Goal: Task Accomplishment & Management: Complete application form

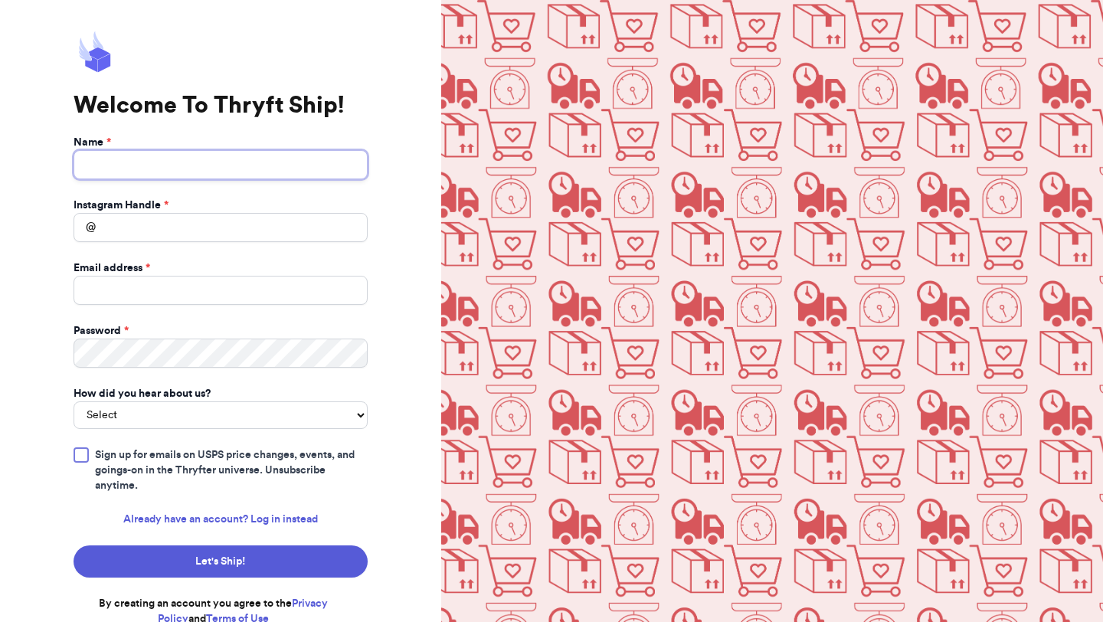
click at [253, 174] on input "Name *" at bounding box center [221, 164] width 294 height 29
type input "[PERSON_NAME]"
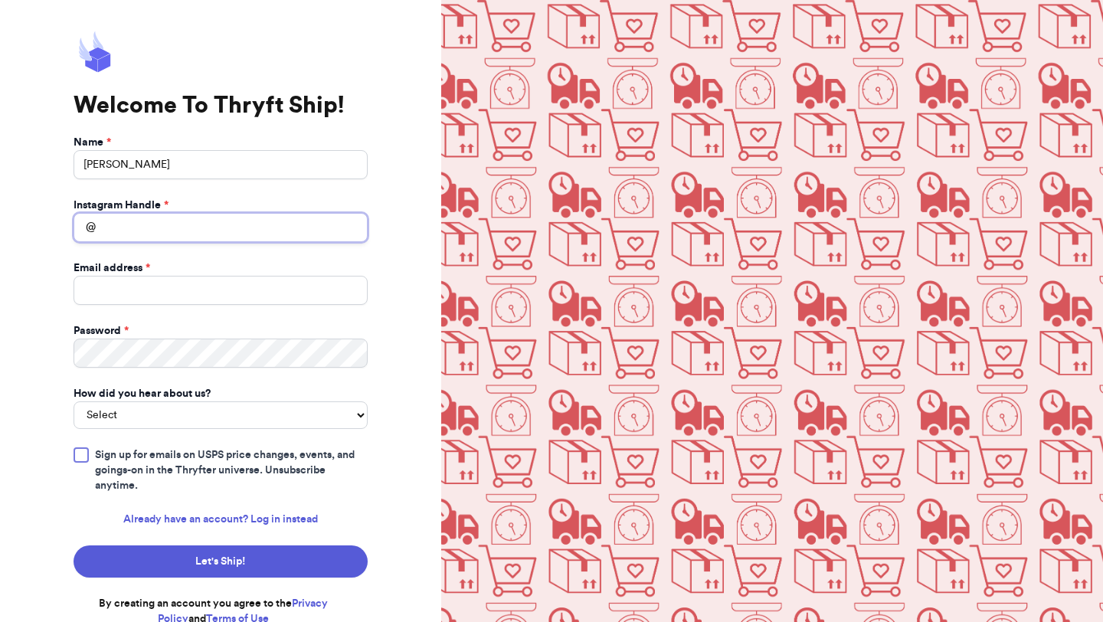
click at [237, 222] on input "Instagram Handle *" at bounding box center [221, 227] width 294 height 29
type input "e"
type input "lenas.dipped.luxuries"
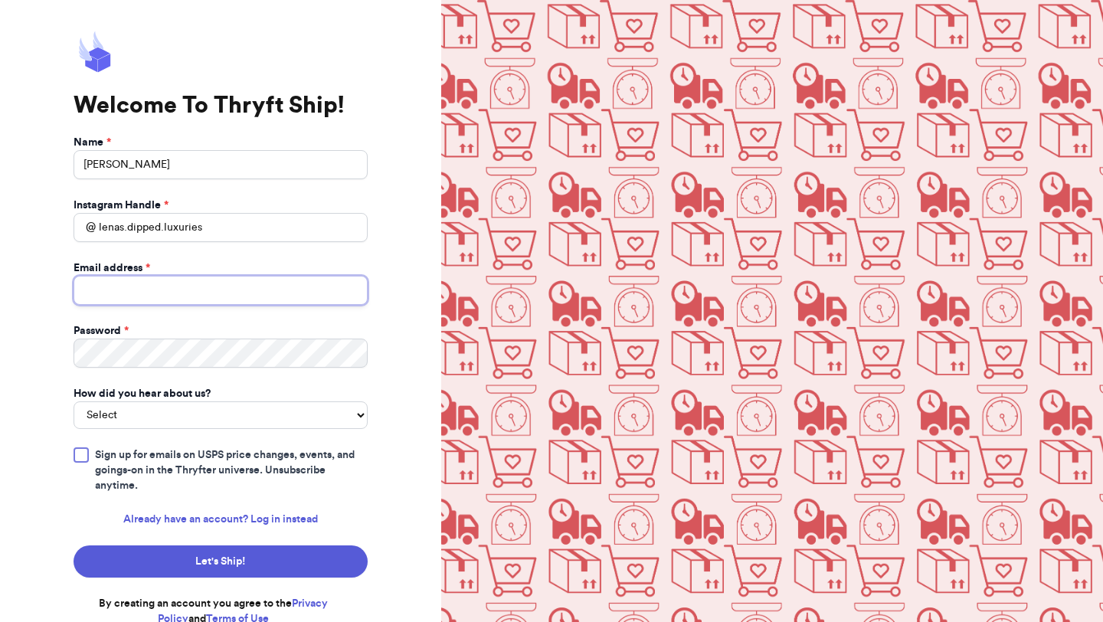
click at [200, 293] on input "Email address *" at bounding box center [221, 290] width 294 height 29
type input "[EMAIL_ADDRESS][DOMAIN_NAME]"
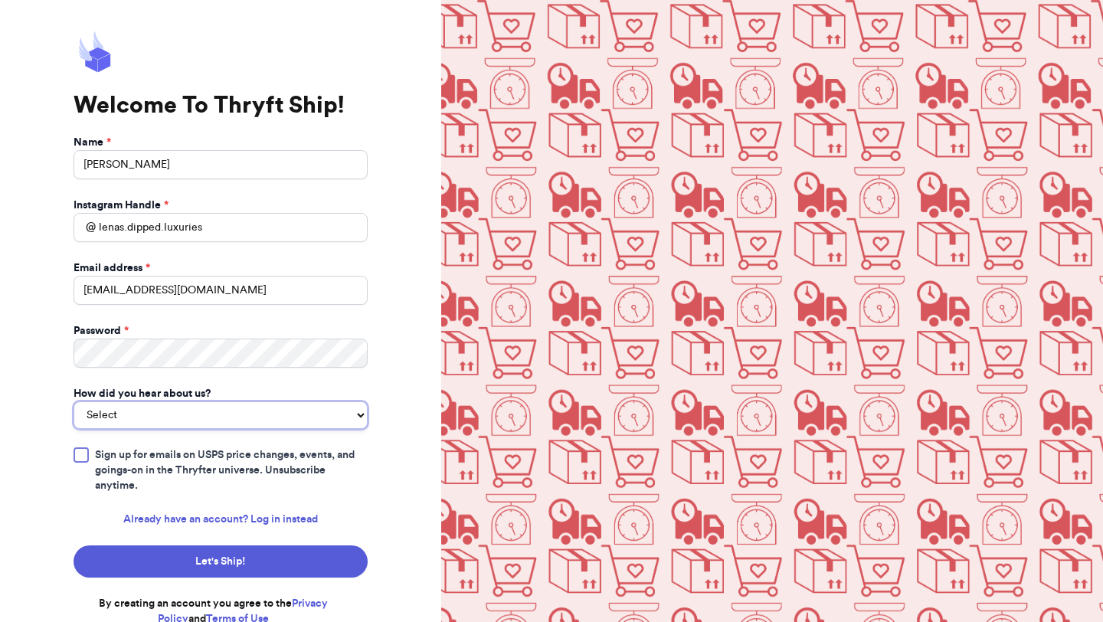
click at [198, 409] on select "Select You reached out to me directly I saw another business post about Thryft …" at bounding box center [221, 415] width 294 height 28
select select "saw_another_business"
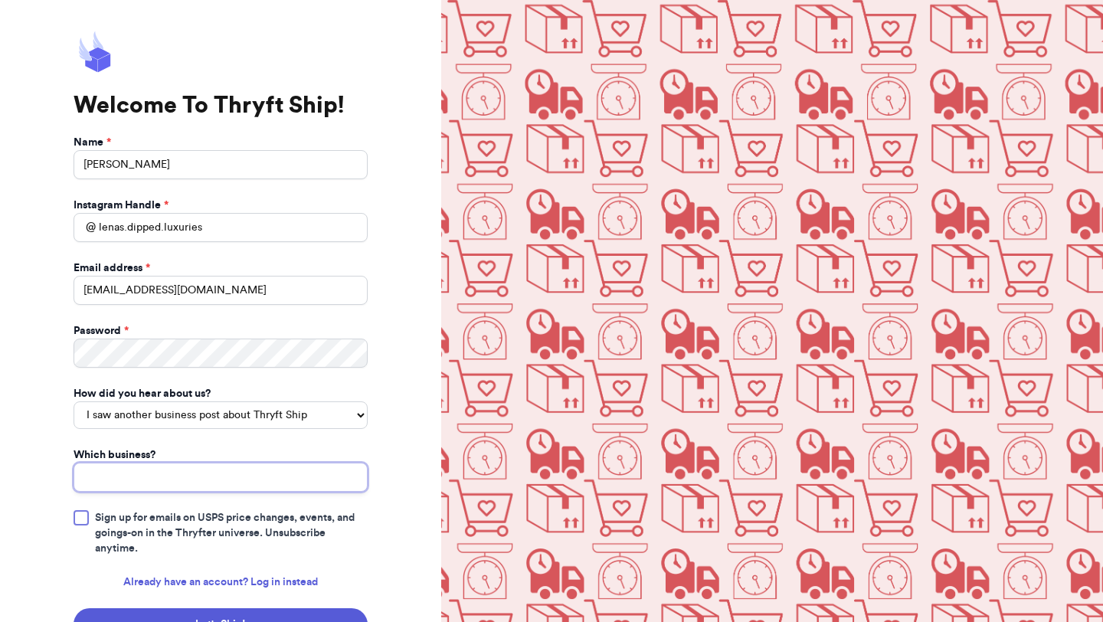
click at [162, 478] on input "Which business?" at bounding box center [221, 477] width 294 height 29
type input "a"
type input "Sage & Stardust"
click at [78, 522] on div at bounding box center [81, 517] width 15 height 15
click at [0, 0] on input "Sign up for emails on USPS price changes, events, and goings-on in the Thryfter…" at bounding box center [0, 0] width 0 height 0
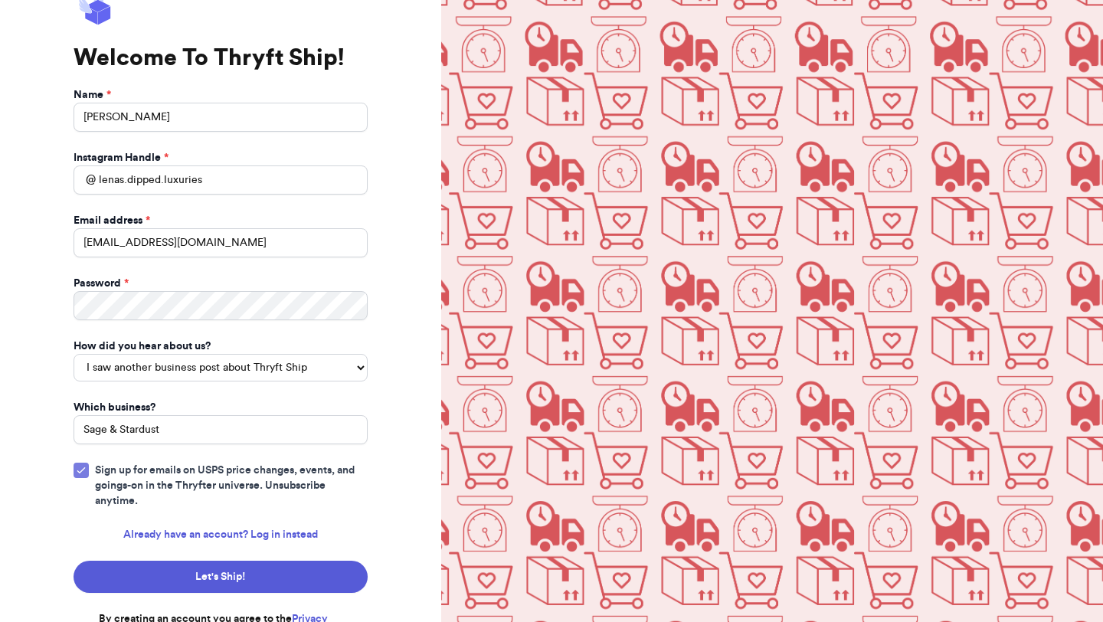
scroll to position [70, 0]
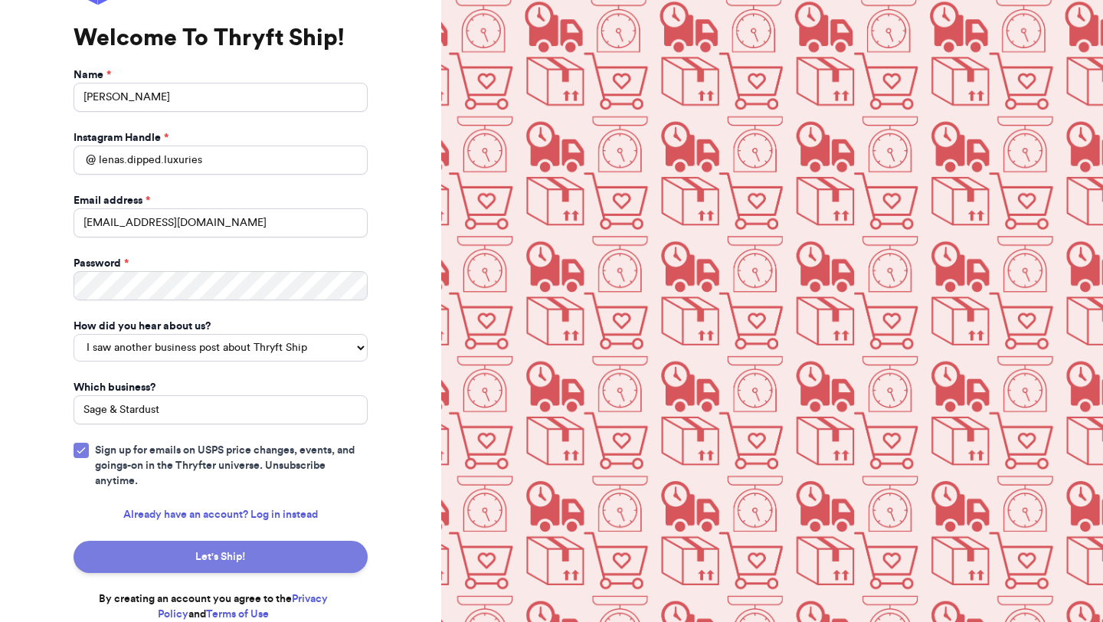
click at [237, 561] on button "Let's Ship!" at bounding box center [221, 557] width 294 height 32
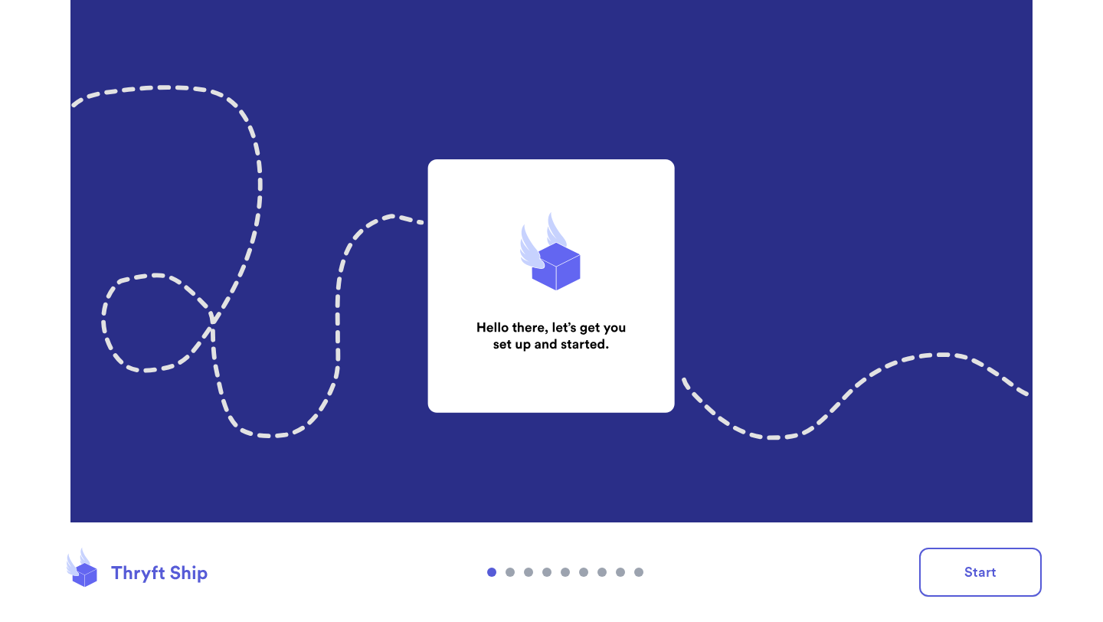
click at [526, 335] on img at bounding box center [551, 311] width 1103 height 622
click at [986, 564] on button "Start" at bounding box center [980, 572] width 123 height 49
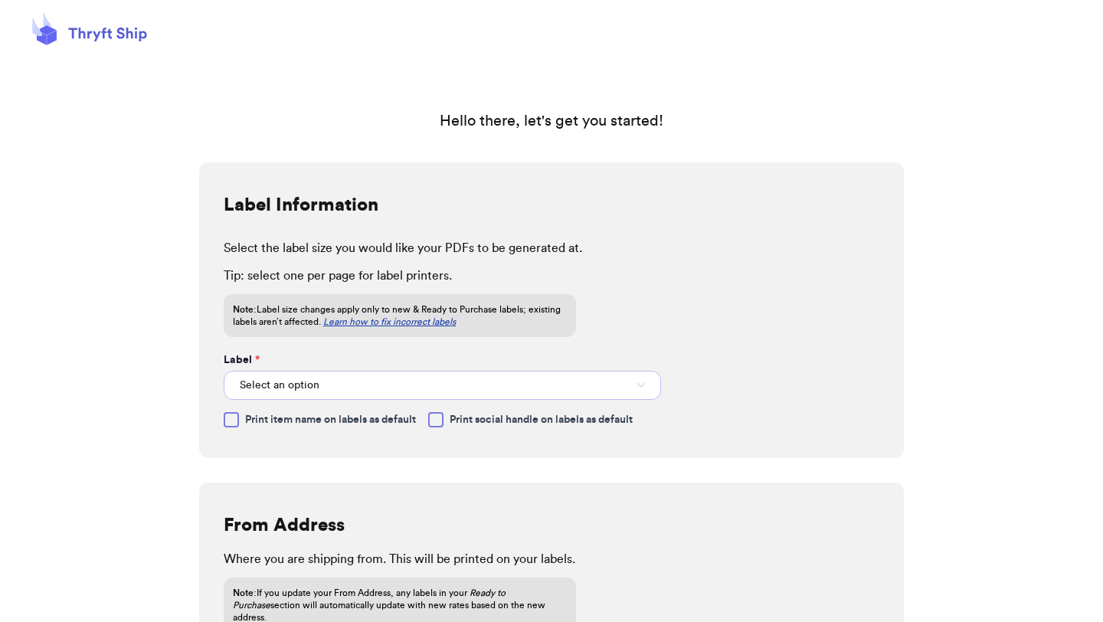
click at [309, 382] on span "Select an option" at bounding box center [280, 385] width 80 height 15
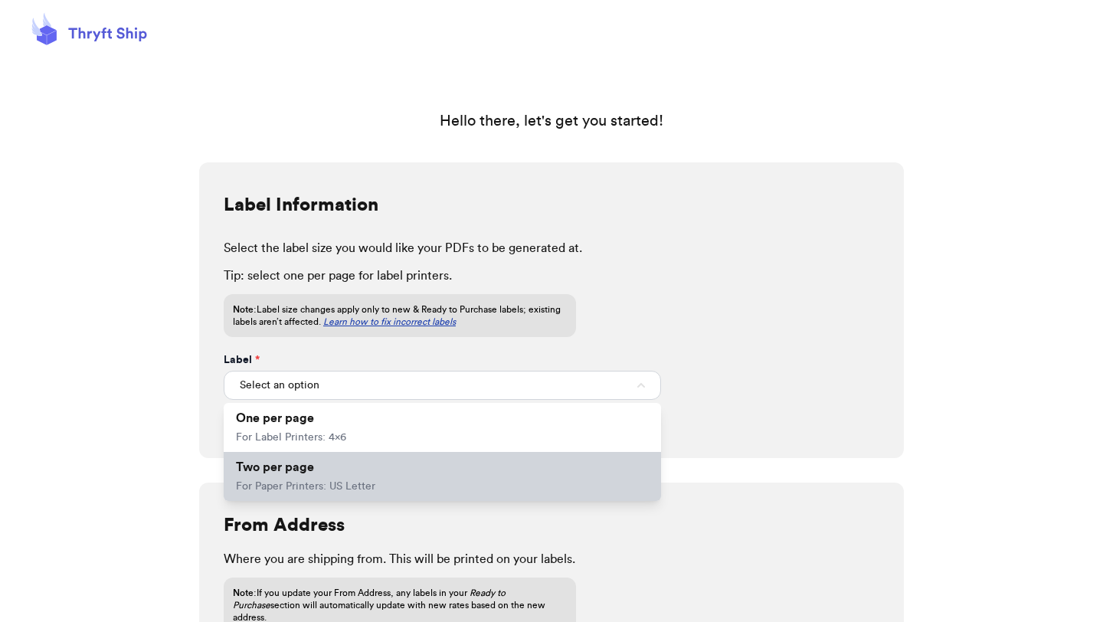
click at [285, 493] on li "Two per page For Paper Printers: US Letter" at bounding box center [442, 476] width 437 height 49
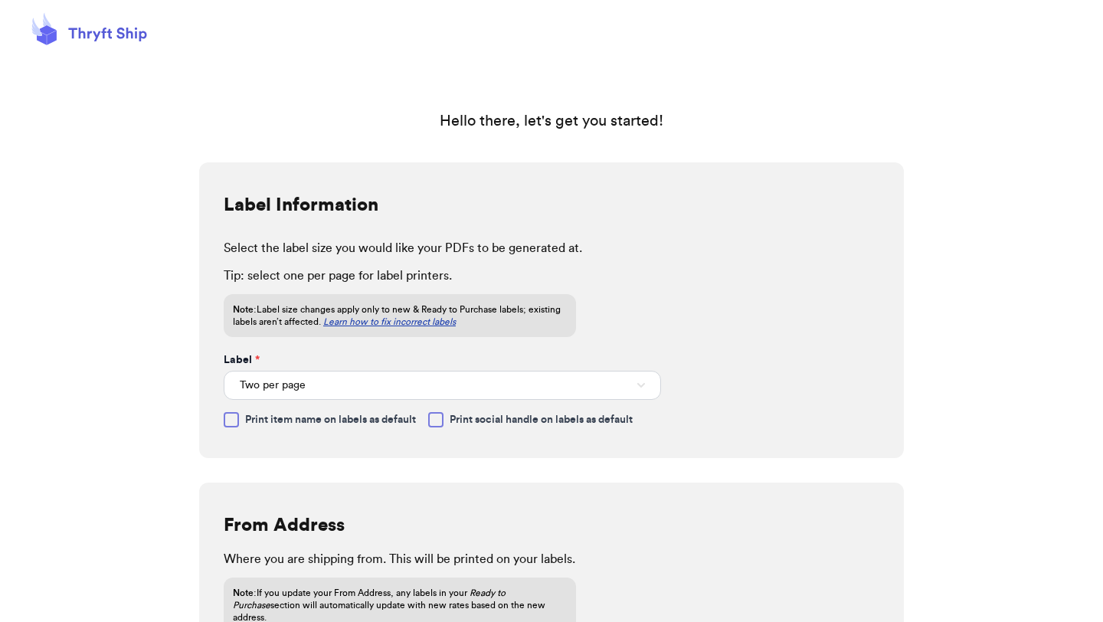
click at [345, 423] on span "Print item name on labels as default" at bounding box center [330, 419] width 171 height 15
click at [0, 0] on input "Print item name on labels as default" at bounding box center [0, 0] width 0 height 0
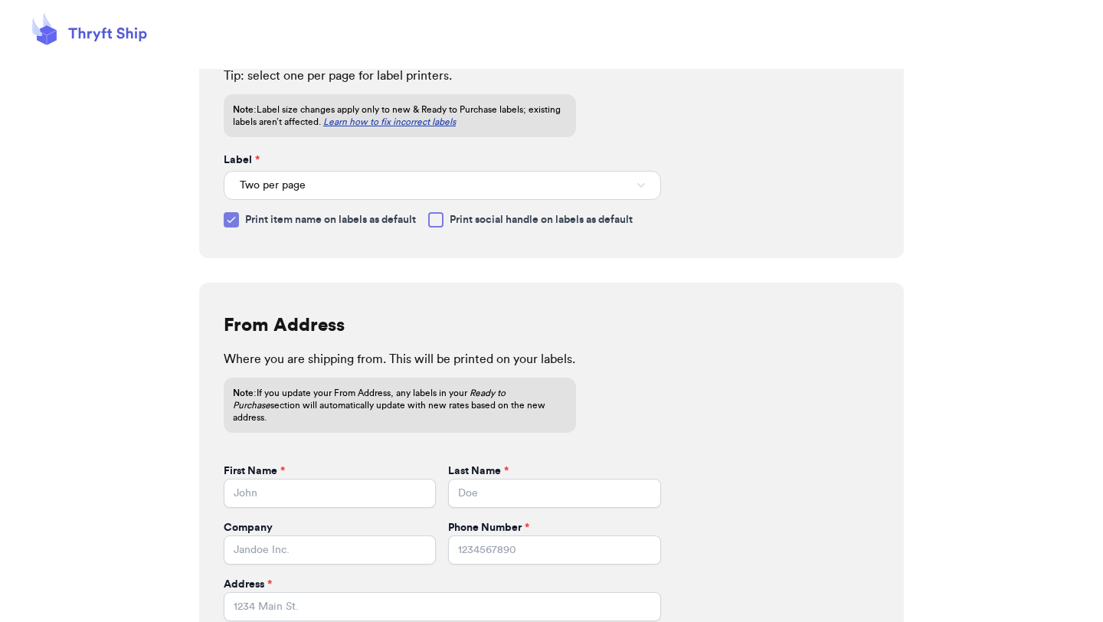
scroll to position [271, 0]
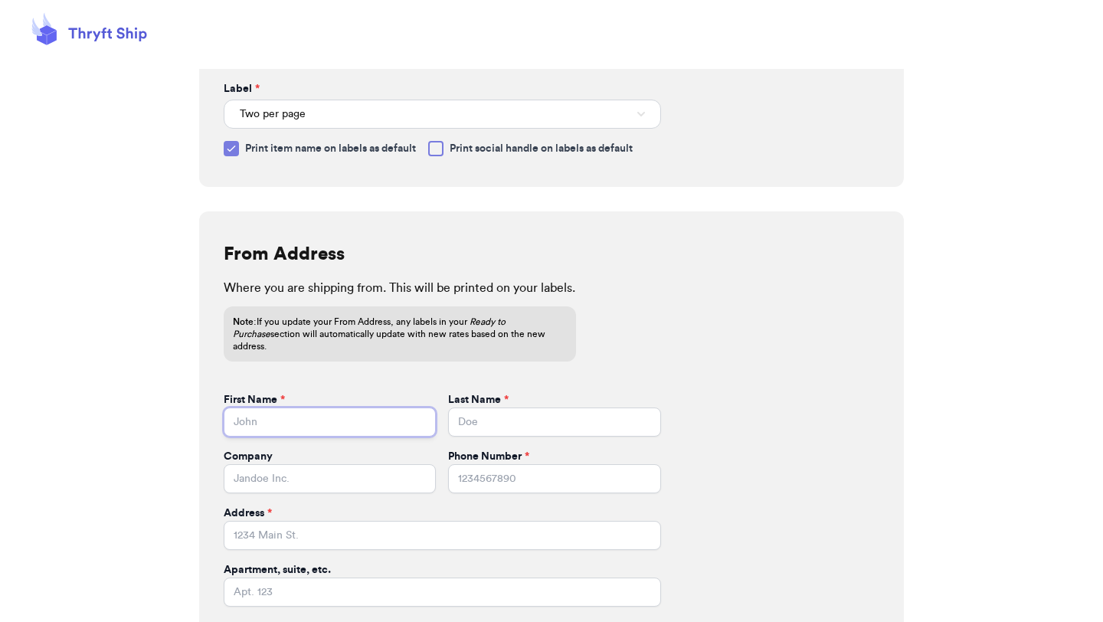
click at [348, 413] on input "First Name *" at bounding box center [330, 421] width 212 height 29
type input "[PERSON_NAME]"
type input "Abu-Saleh"
type input "6122454789"
type input "2112 GROVELAND WAY"
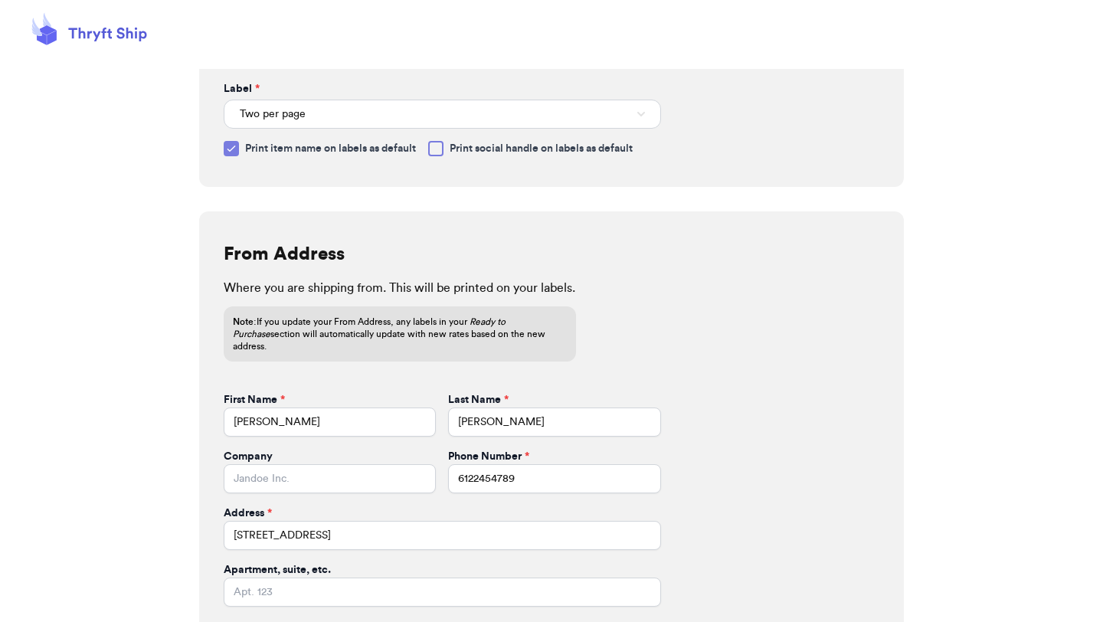
type input "SHAKOPEE"
select select "MN"
type input "55379"
drag, startPoint x: 518, startPoint y: 419, endPoint x: 437, endPoint y: 421, distance: 81.2
click at [437, 421] on div "First Name * Lena Last Name * Abu-Saleh" at bounding box center [442, 414] width 437 height 44
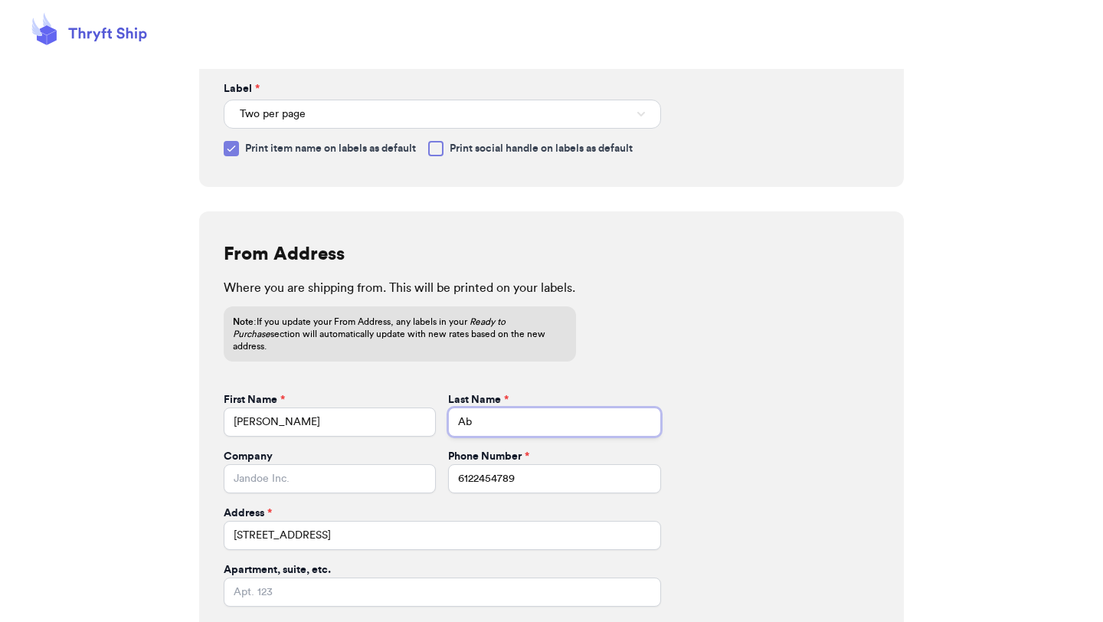
type input "A"
click at [395, 414] on input "[PERSON_NAME]" at bounding box center [330, 421] width 212 height 29
type input "Lena's"
click at [502, 427] on form "First Name * Lena's Last Name * Company Phone Number * 6122454789 Address * 211…" at bounding box center [442, 527] width 437 height 271
click at [502, 417] on input "Last Name *" at bounding box center [554, 421] width 212 height 29
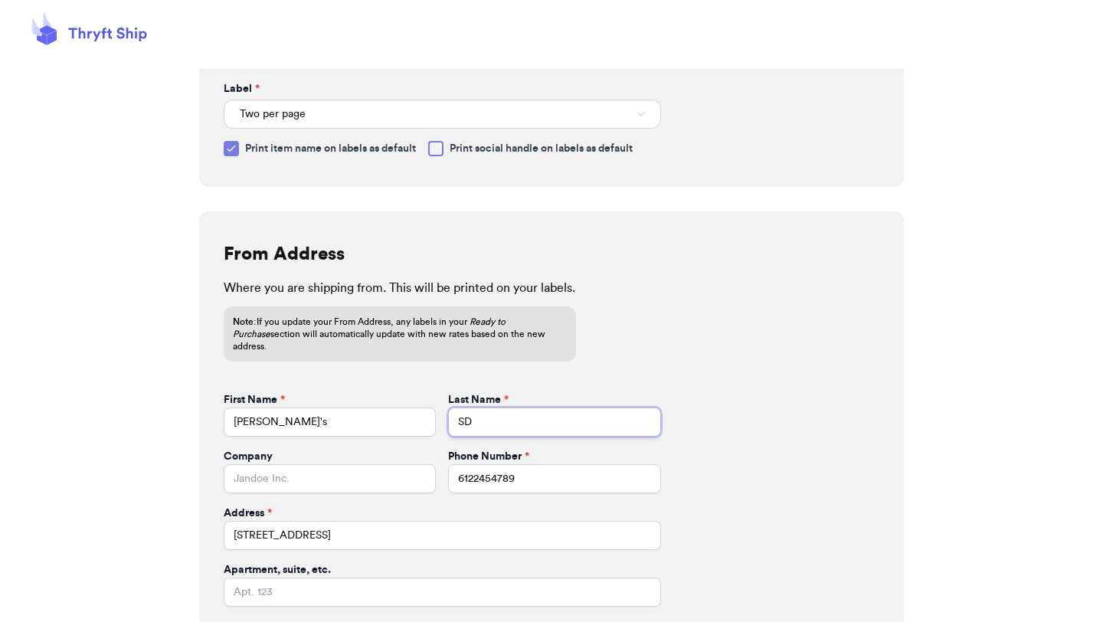
type input "S"
type input "Dipped Luxuries"
click at [410, 471] on input "Company" at bounding box center [330, 478] width 212 height 29
click at [504, 477] on input "6122454789" at bounding box center [554, 478] width 212 height 29
click at [418, 521] on input "2112 GROVELAND WAY" at bounding box center [442, 535] width 437 height 29
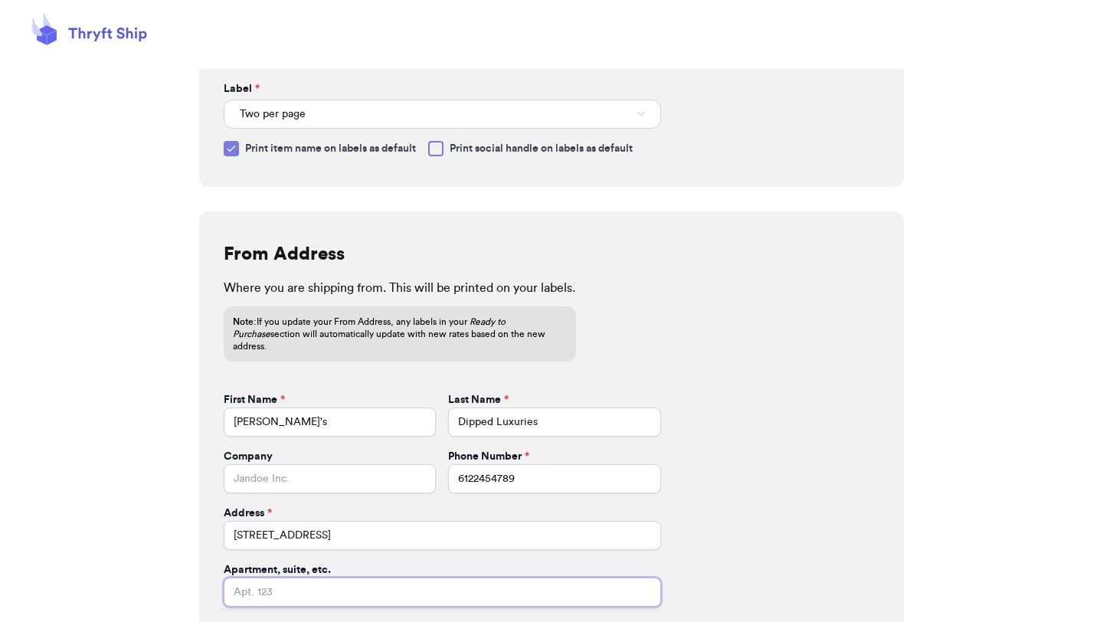
click at [413, 577] on input "Apartment, suite, etc." at bounding box center [442, 591] width 437 height 29
click at [955, 463] on div "Label Information Select the label size you would like your PDFs to be generate…" at bounding box center [551, 304] width 1103 height 827
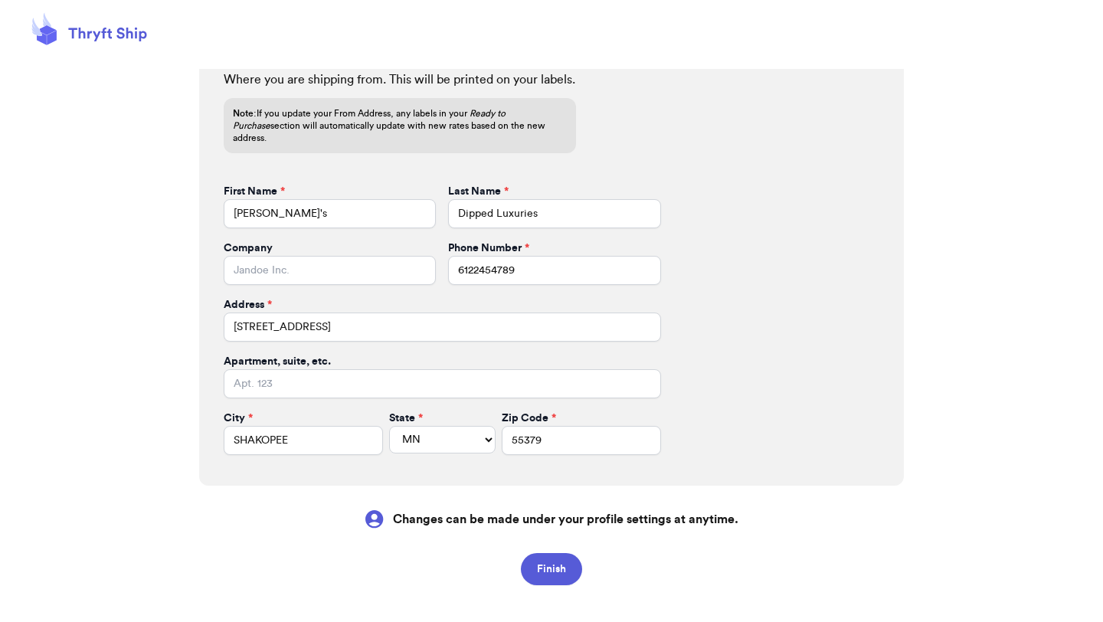
scroll to position [480, 0]
click at [560, 552] on button "Finish" at bounding box center [551, 568] width 61 height 32
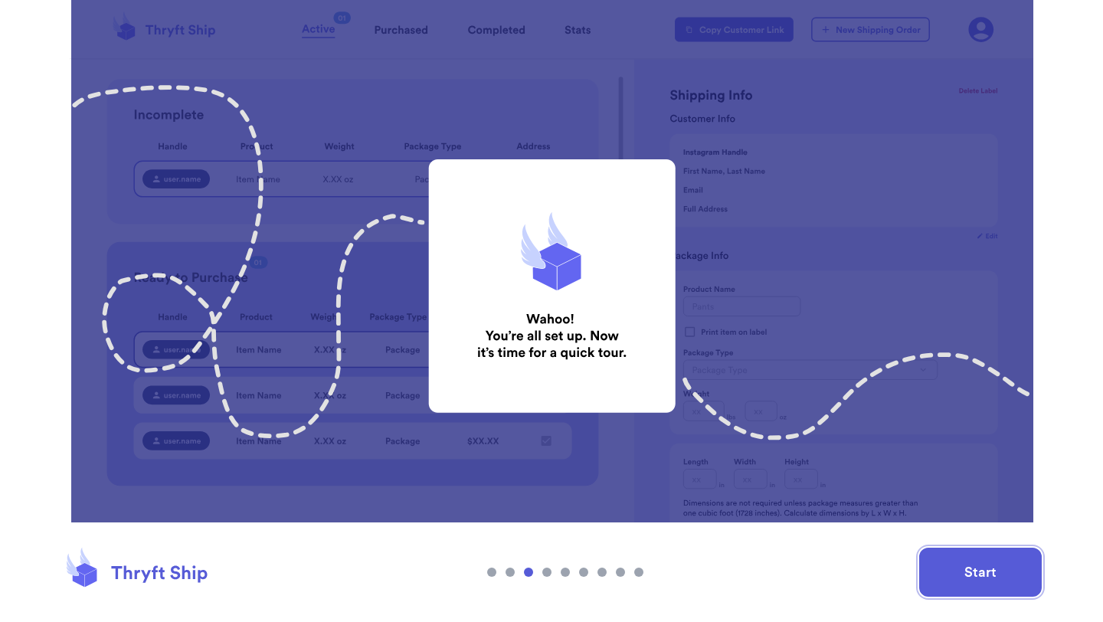
click at [989, 571] on button "Start" at bounding box center [980, 572] width 123 height 49
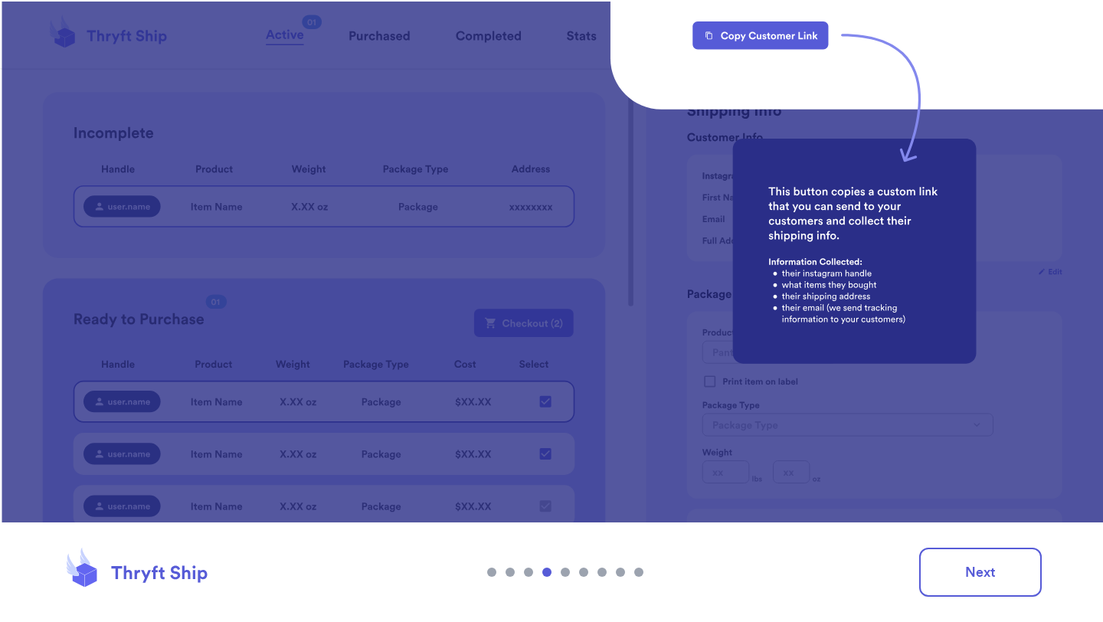
click at [786, 46] on img at bounding box center [551, 311] width 1103 height 622
click at [965, 581] on button "Next" at bounding box center [980, 572] width 123 height 49
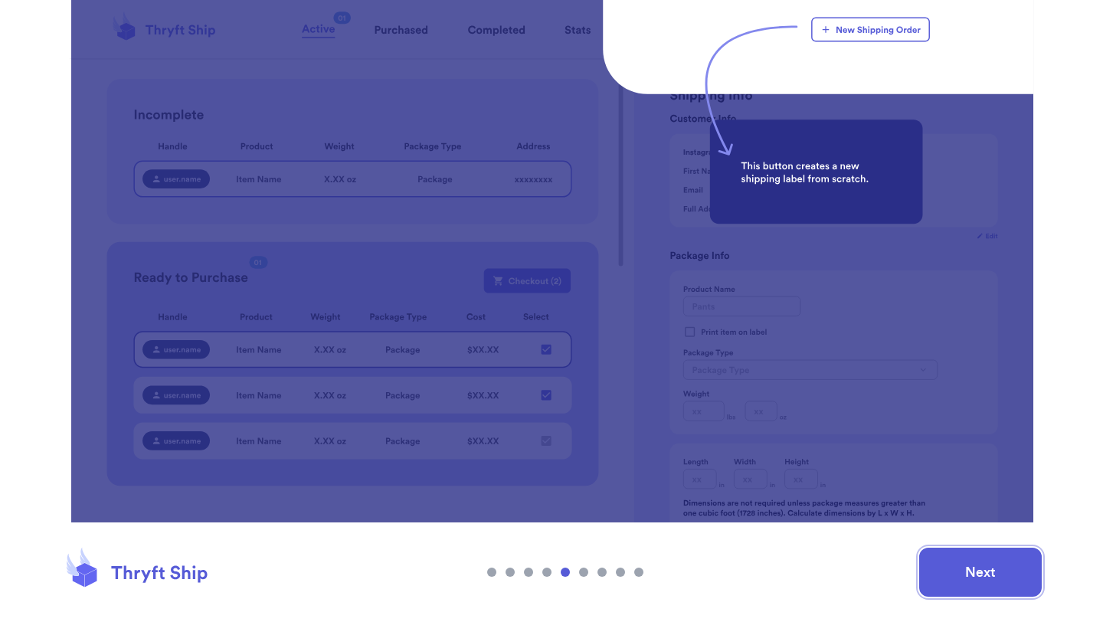
click at [965, 581] on button "Next" at bounding box center [980, 572] width 123 height 49
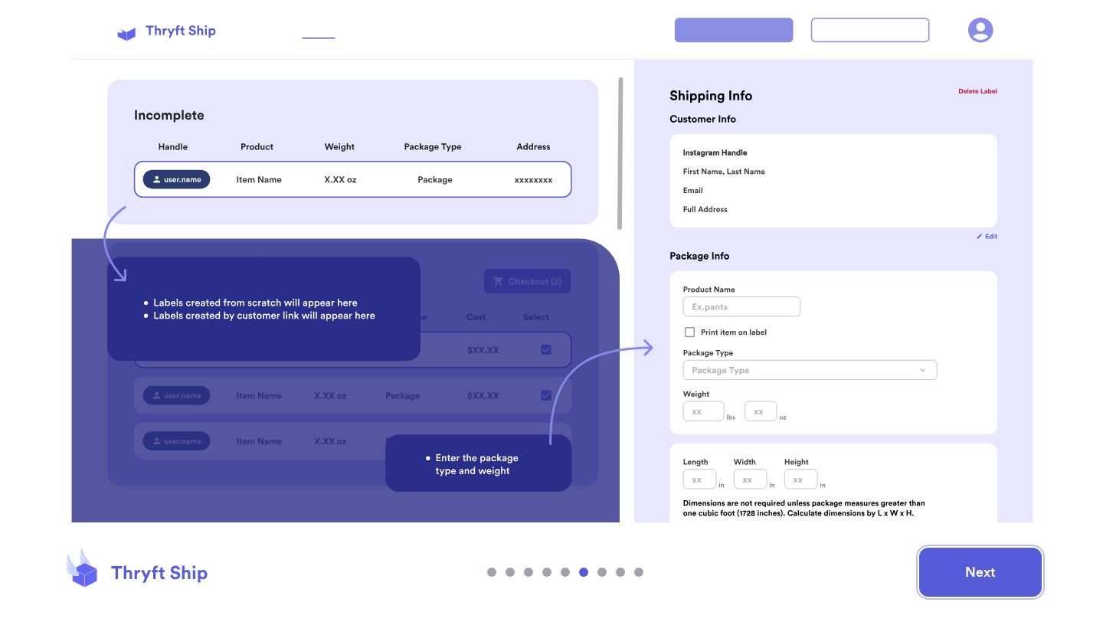
click at [1002, 575] on button "Next" at bounding box center [980, 572] width 123 height 49
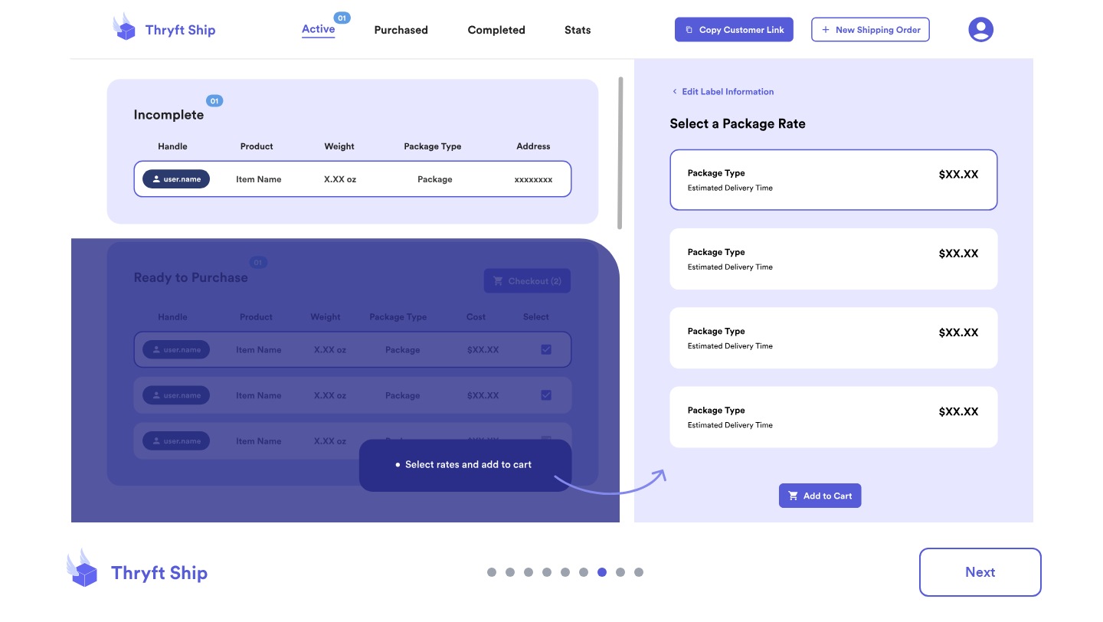
click at [889, 252] on img at bounding box center [551, 311] width 1103 height 622
click at [978, 576] on button "Next" at bounding box center [980, 572] width 123 height 49
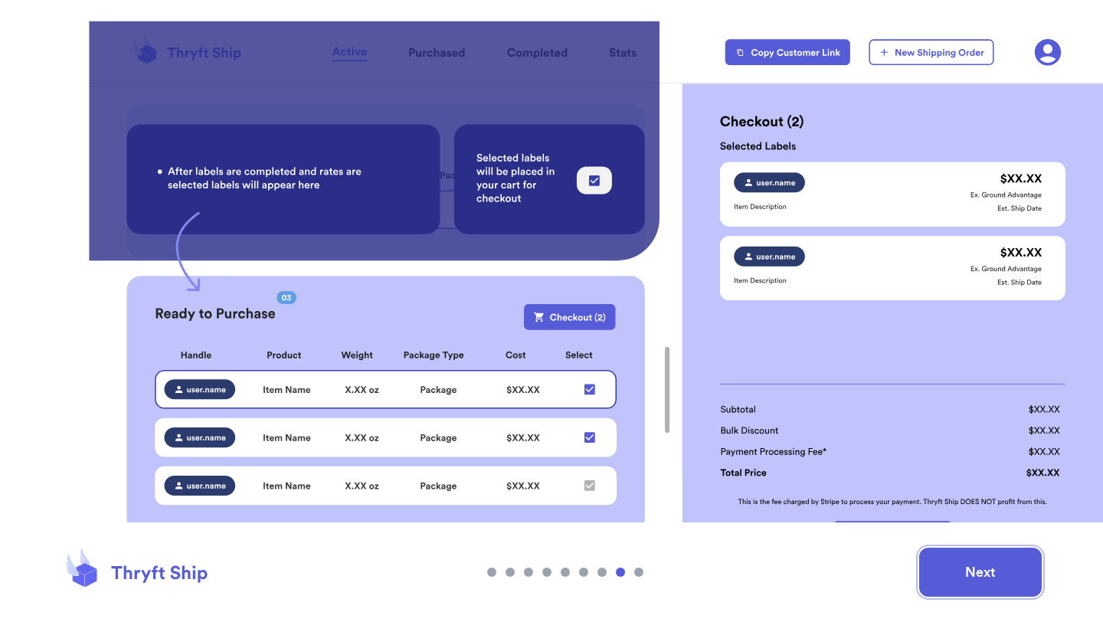
click at [979, 575] on button "Next" at bounding box center [980, 572] width 123 height 49
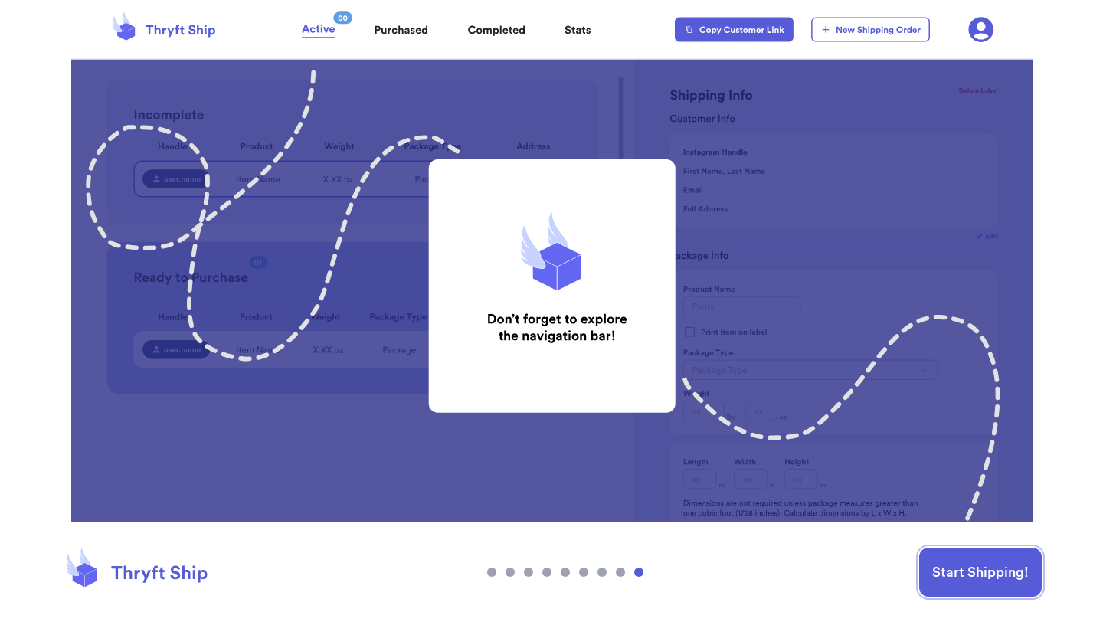
click at [979, 575] on button "Start Shipping!" at bounding box center [980, 572] width 123 height 49
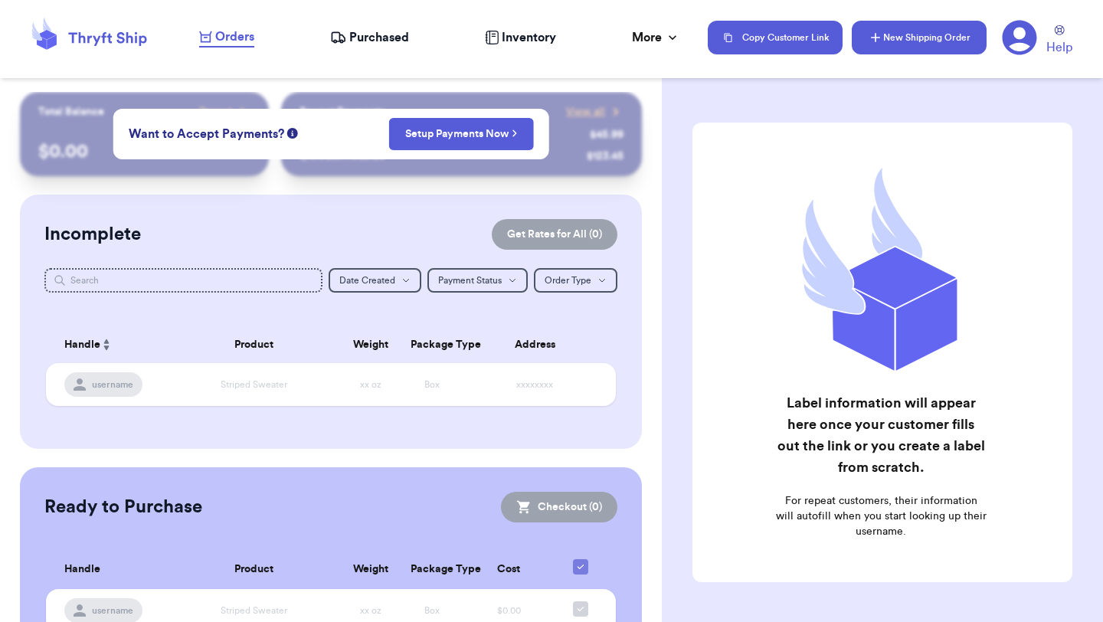
click at [921, 38] on button "New Shipping Order" at bounding box center [919, 38] width 135 height 34
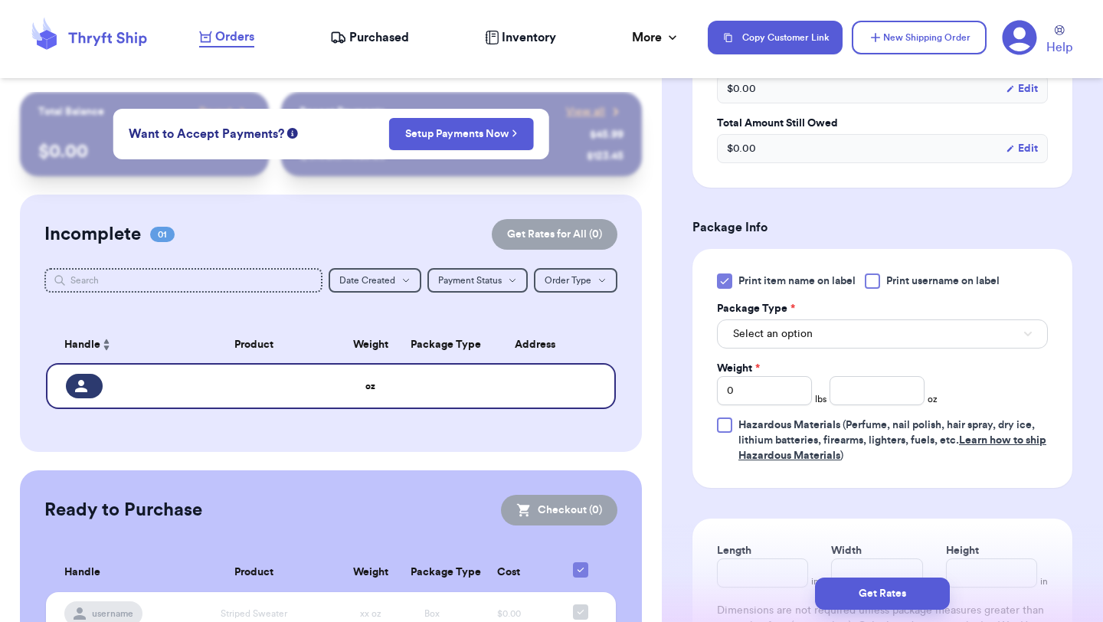
scroll to position [769, 0]
click at [778, 335] on span "Select an option" at bounding box center [773, 332] width 80 height 15
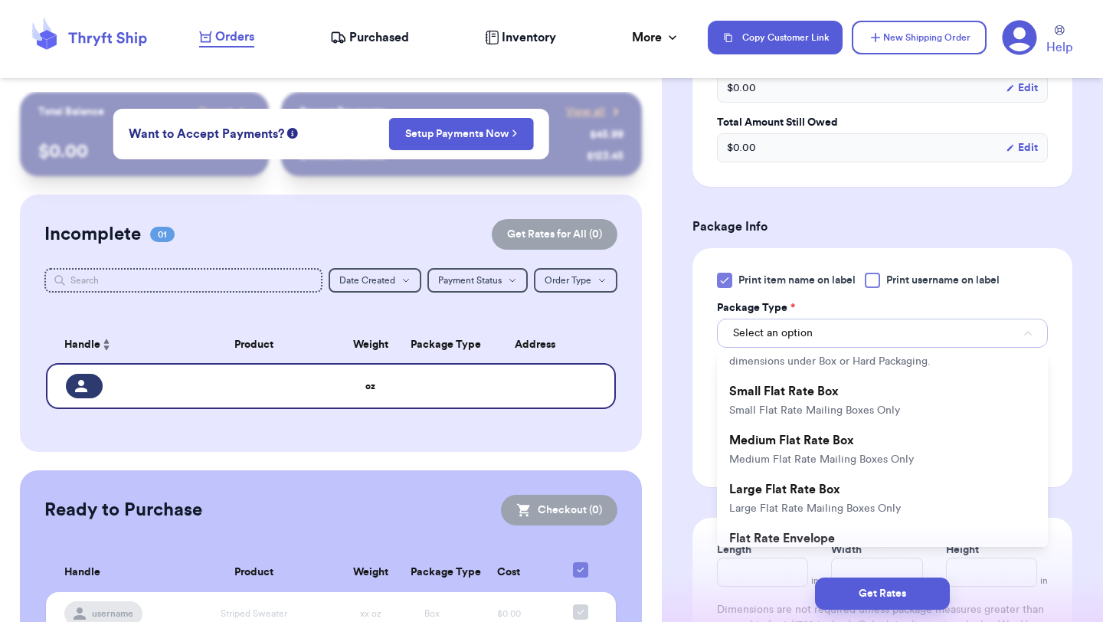
scroll to position [152, 0]
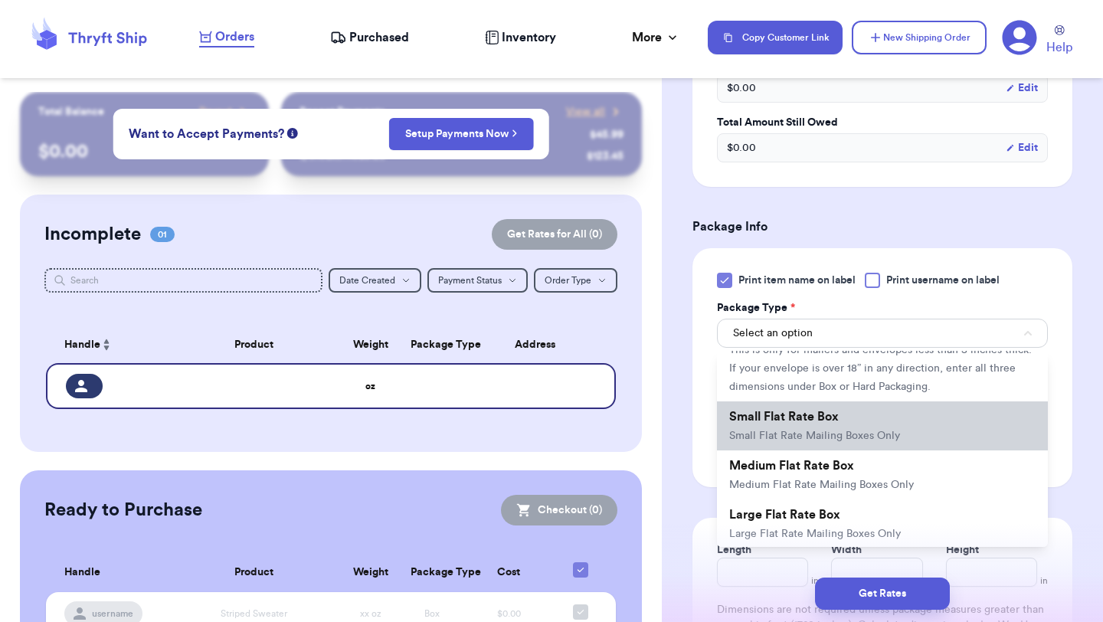
click at [828, 430] on li "Small Flat Rate Box Small Flat Rate Mailing Boxes Only" at bounding box center [882, 425] width 331 height 49
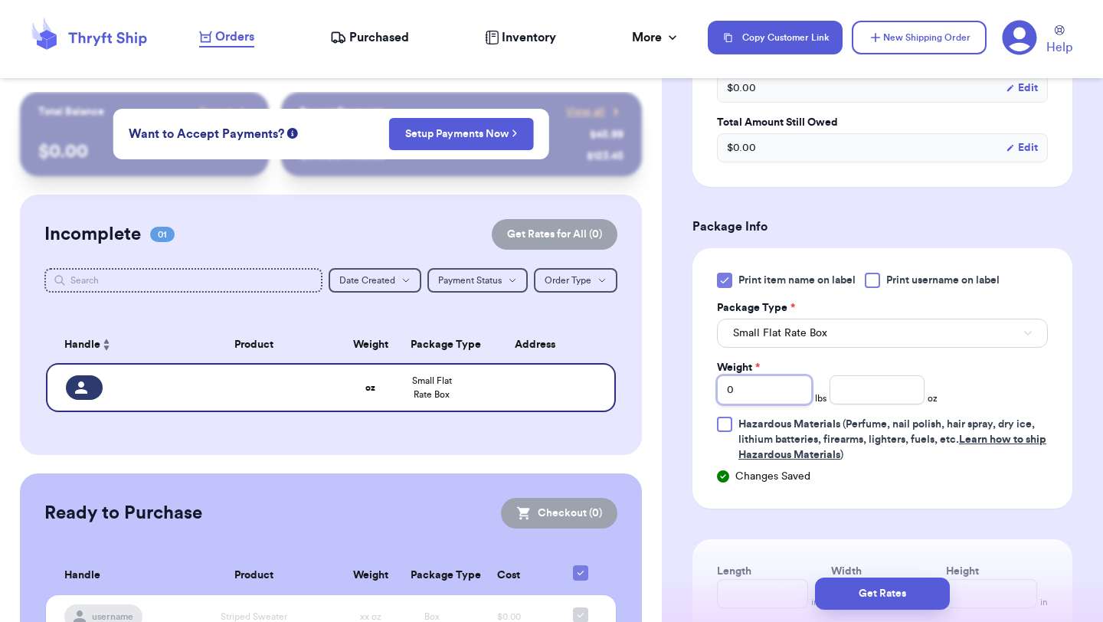
click at [799, 404] on input "0" at bounding box center [764, 389] width 95 height 29
drag, startPoint x: 796, startPoint y: 401, endPoint x: 707, endPoint y: 401, distance: 88.8
click at [707, 406] on div "Print item name on label Print username on label Package Type * Small Flat Rate…" at bounding box center [882, 378] width 380 height 260
type input "02"
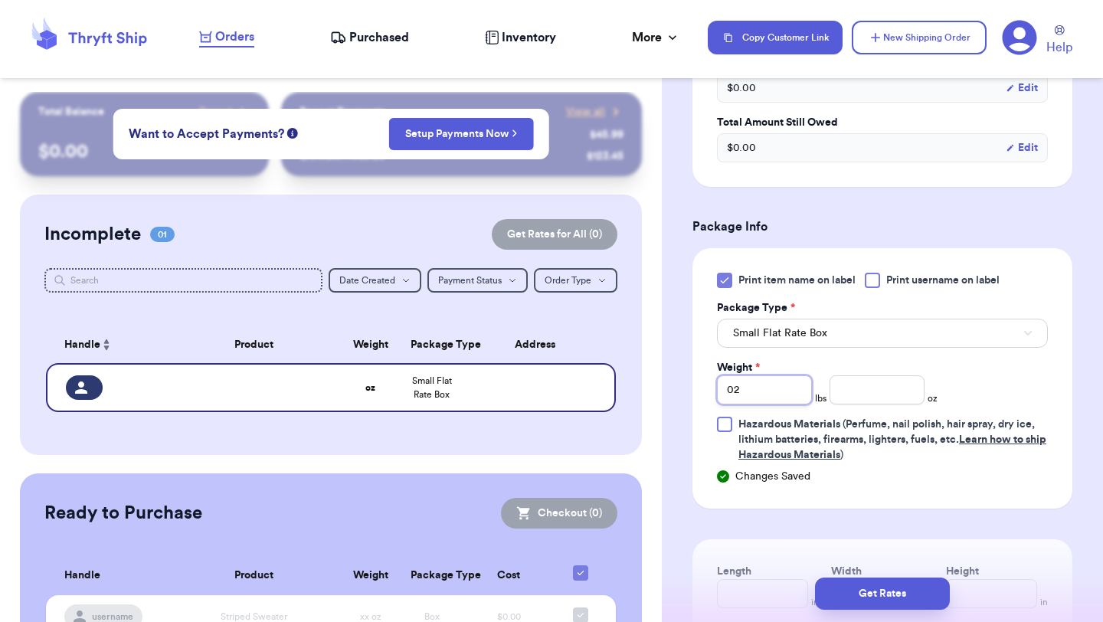
type input "02"
click at [862, 387] on input "number" at bounding box center [876, 389] width 95 height 29
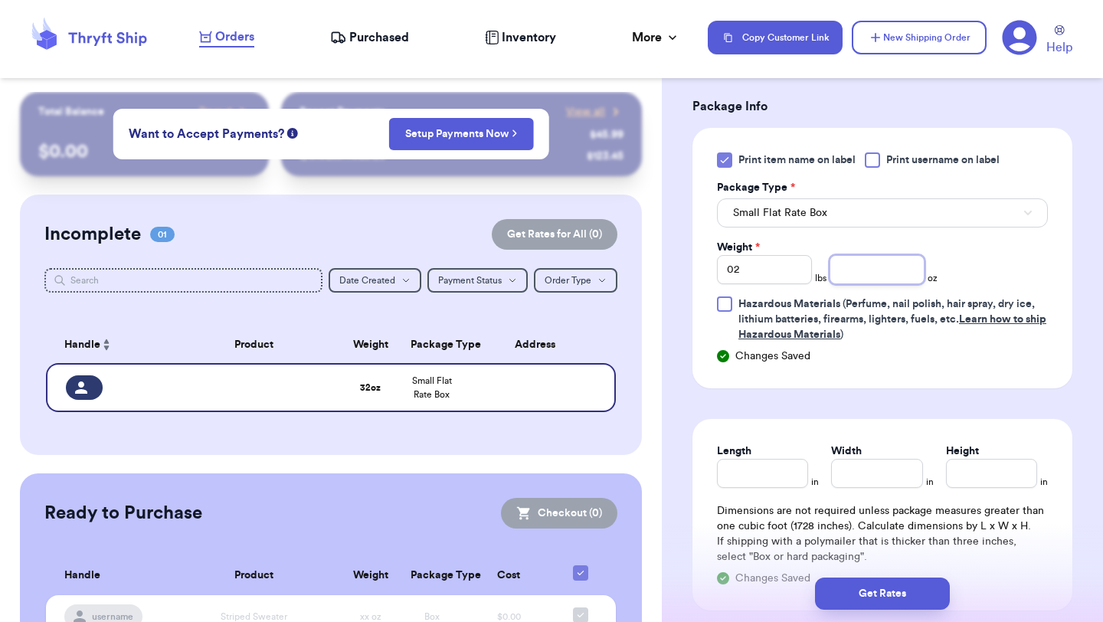
scroll to position [930, 0]
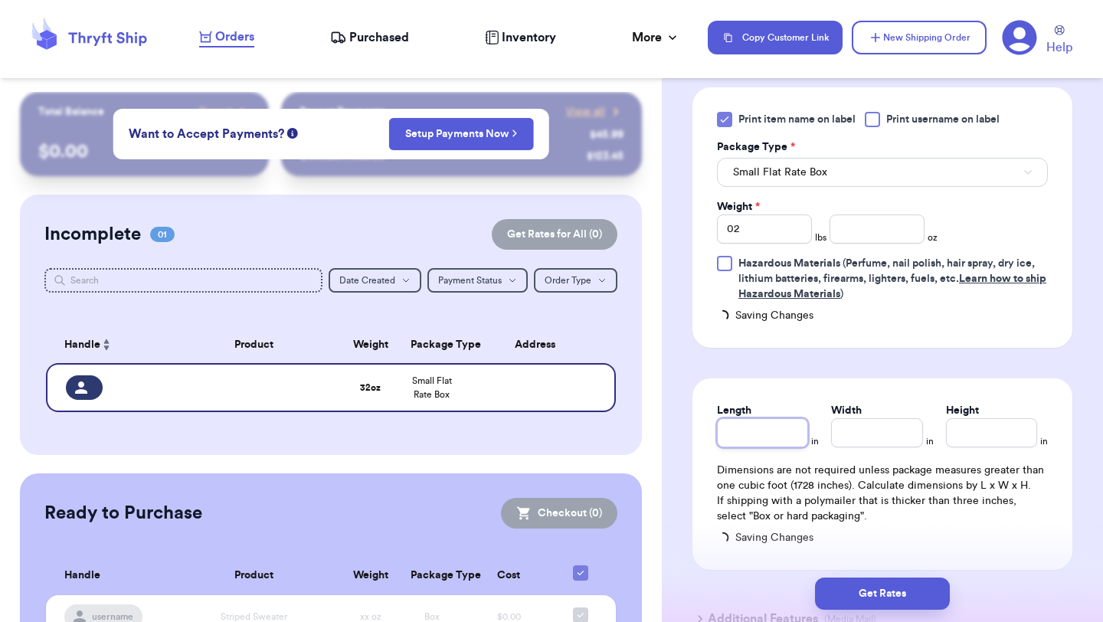
click at [759, 444] on input "Length" at bounding box center [762, 432] width 91 height 29
type input "1"
type input "10"
click at [911, 437] on input "Width *" at bounding box center [876, 432] width 91 height 29
type input "6"
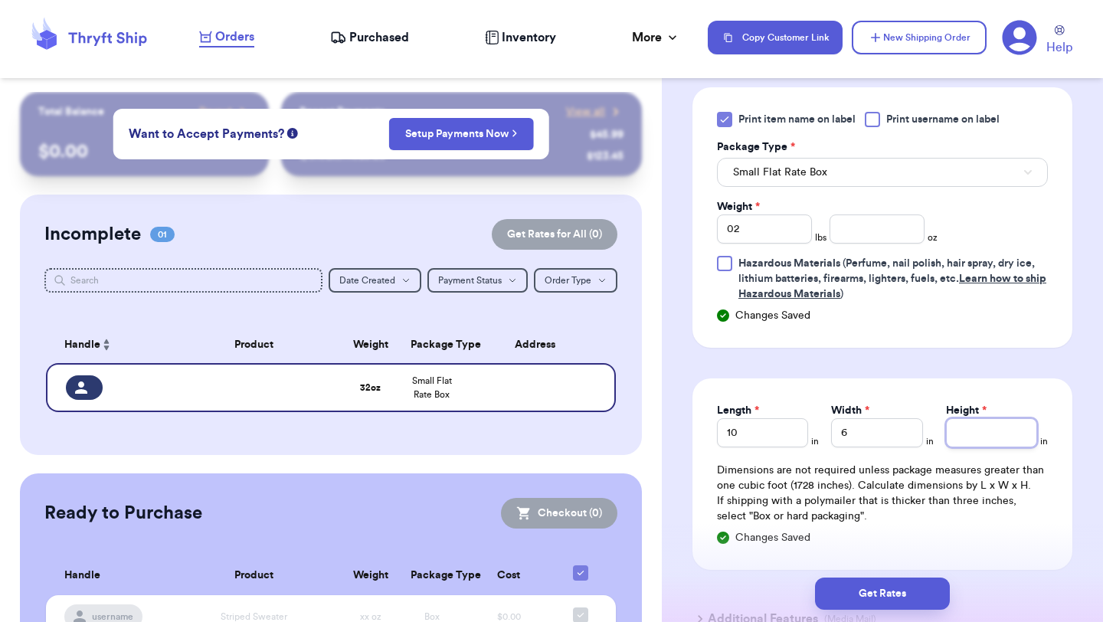
click at [1010, 443] on input "Height *" at bounding box center [991, 432] width 91 height 29
type input "6"
click at [885, 450] on div "Length 10 in Width 6 in Height 6 in Dimensions are not required unless package …" at bounding box center [882, 473] width 380 height 191
type input "5"
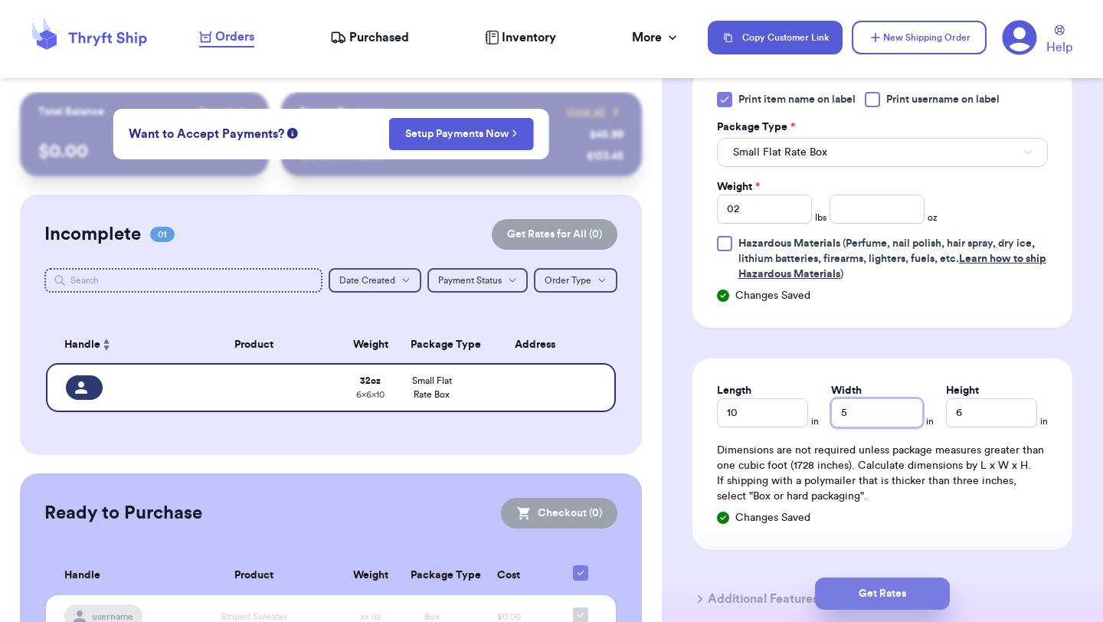
type input "5"
click at [894, 598] on button "Get Rates" at bounding box center [882, 593] width 135 height 32
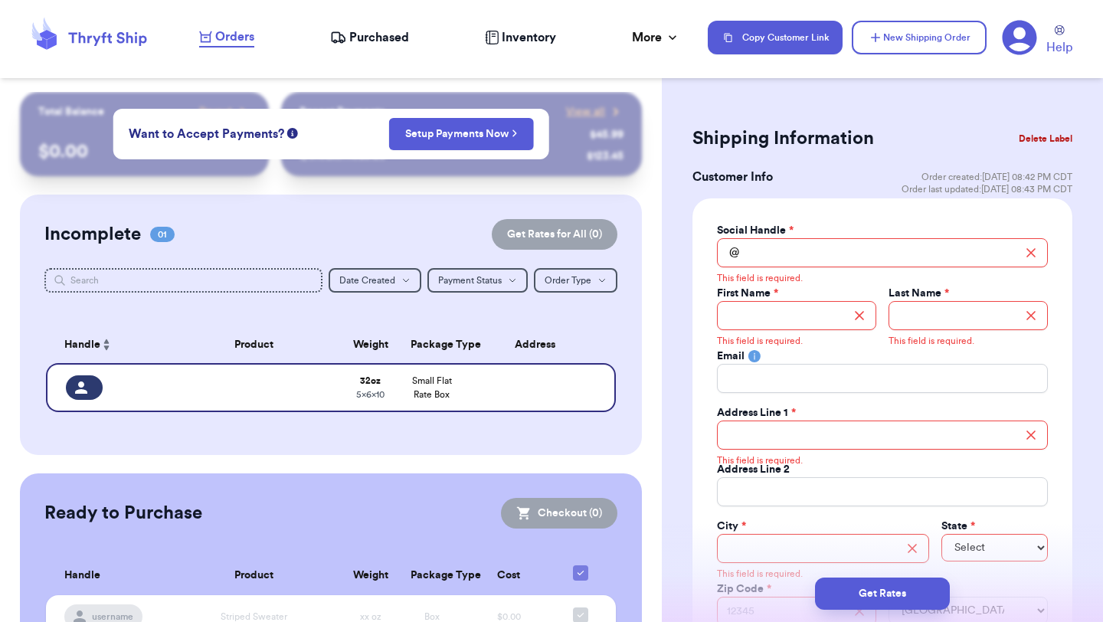
scroll to position [0, 0]
click at [813, 273] on div "This field is required." at bounding box center [882, 277] width 331 height 21
click at [813, 312] on input "Total Amount Paid" at bounding box center [796, 316] width 159 height 29
click at [823, 246] on input "Total Amount Paid" at bounding box center [882, 253] width 331 height 29
